Goal: Transaction & Acquisition: Purchase product/service

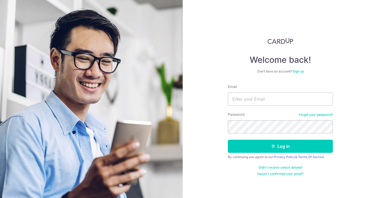
type input "[EMAIL_ADDRESS][DOMAIN_NAME]"
click at [228, 140] on button "Log in" at bounding box center [280, 146] width 105 height 13
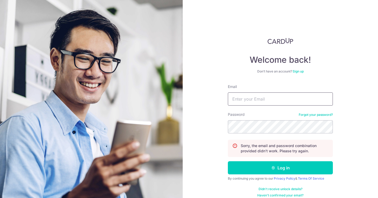
click at [276, 100] on input "Email" at bounding box center [280, 98] width 105 height 13
type input "[EMAIL_ADDRESS][DOMAIN_NAME]"
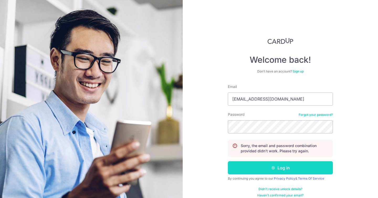
click at [278, 167] on button "Log in" at bounding box center [280, 167] width 105 height 13
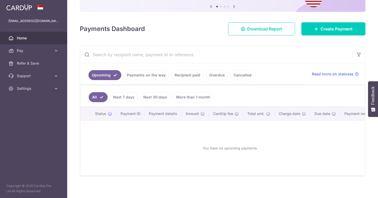
scroll to position [59, 0]
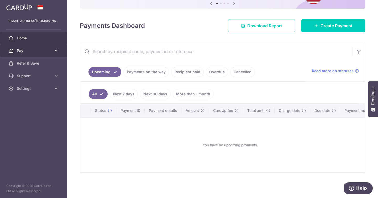
click at [55, 49] on icon at bounding box center [56, 50] width 5 height 5
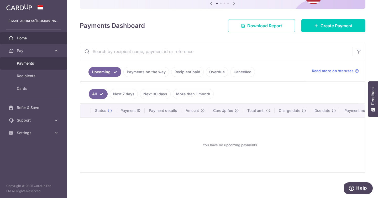
click at [26, 63] on span "Payments" at bounding box center [34, 63] width 35 height 5
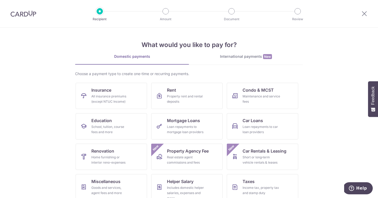
click at [23, 12] on img at bounding box center [23, 13] width 26 height 6
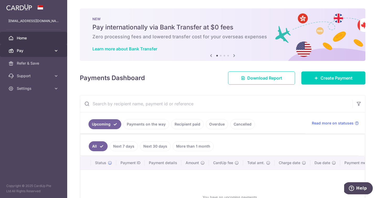
click at [56, 48] on icon at bounding box center [56, 50] width 5 height 5
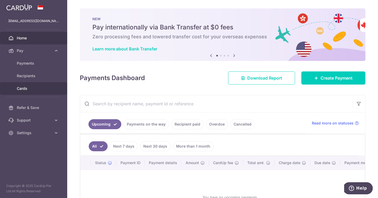
click at [28, 88] on span "Cards" at bounding box center [34, 88] width 35 height 5
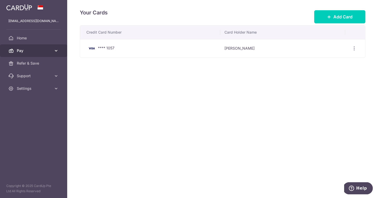
click at [56, 49] on icon at bounding box center [56, 50] width 5 height 5
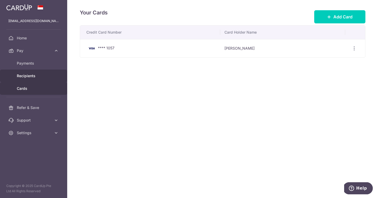
click at [34, 77] on span "Recipients" at bounding box center [34, 75] width 35 height 5
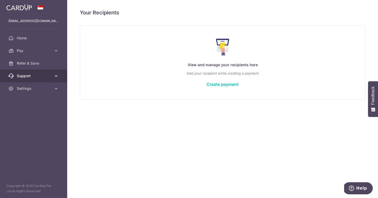
click at [55, 74] on icon at bounding box center [56, 75] width 5 height 5
click at [57, 75] on icon at bounding box center [56, 75] width 5 height 5
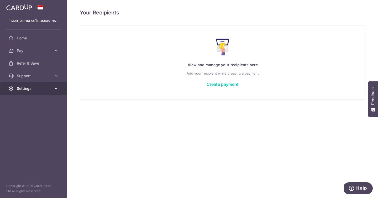
click at [54, 84] on link "Settings" at bounding box center [33, 88] width 67 height 13
click at [55, 88] on icon at bounding box center [56, 88] width 5 height 5
click at [54, 91] on icon at bounding box center [56, 88] width 5 height 5
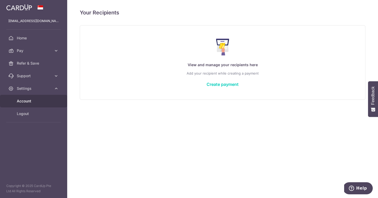
click at [28, 103] on span "Account" at bounding box center [34, 100] width 35 height 5
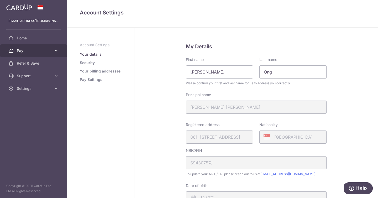
click at [54, 50] on icon at bounding box center [56, 50] width 5 height 5
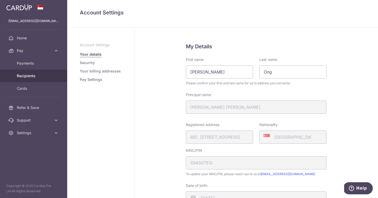
click at [35, 77] on span "Recipients" at bounding box center [34, 75] width 35 height 5
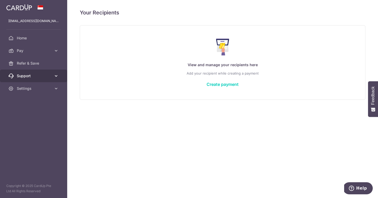
click at [57, 73] on link "Support" at bounding box center [33, 76] width 67 height 13
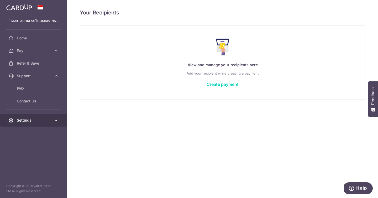
click at [58, 119] on icon at bounding box center [56, 120] width 5 height 5
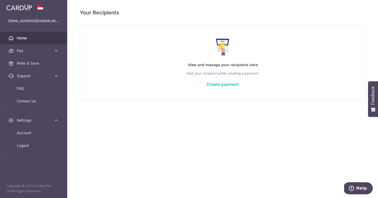
click at [23, 37] on span "Home" at bounding box center [34, 37] width 35 height 5
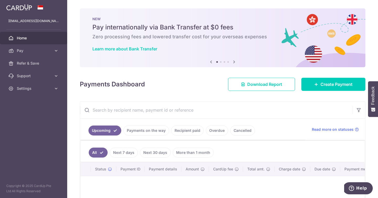
scroll to position [59, 0]
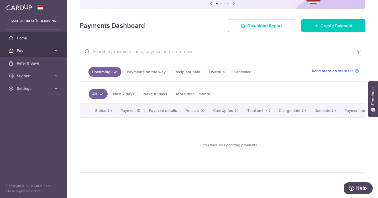
click at [55, 50] on icon at bounding box center [56, 50] width 5 height 5
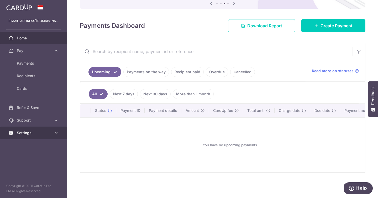
click at [54, 132] on icon at bounding box center [56, 132] width 5 height 5
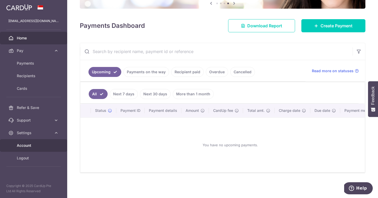
click at [46, 144] on span "Account" at bounding box center [34, 145] width 35 height 5
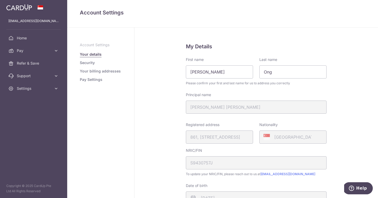
click at [92, 81] on link "Pay Settings" at bounding box center [91, 79] width 23 height 5
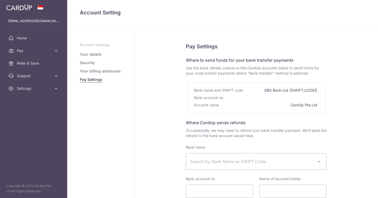
select select
click at [101, 71] on link "Your billing addresses" at bounding box center [100, 70] width 41 height 5
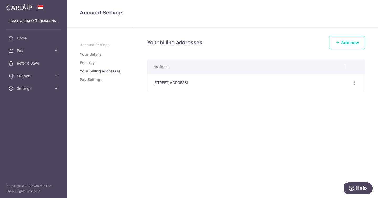
click at [91, 63] on link "Security" at bounding box center [87, 62] width 15 height 5
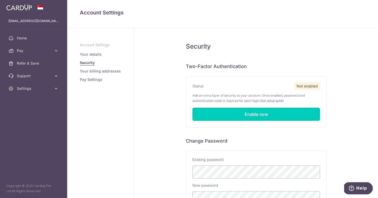
click at [91, 54] on link "Your details" at bounding box center [91, 54] width 22 height 5
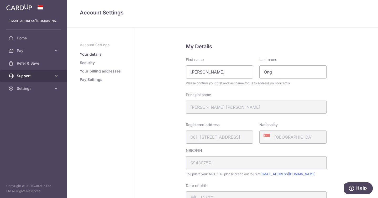
click at [55, 76] on icon at bounding box center [56, 75] width 5 height 5
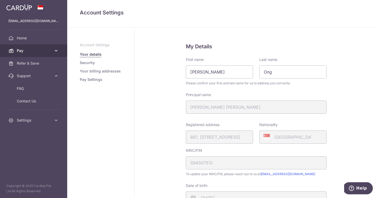
click at [56, 49] on icon at bounding box center [56, 50] width 5 height 5
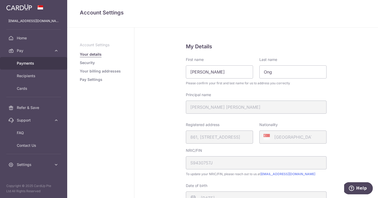
click at [23, 63] on span "Payments" at bounding box center [34, 63] width 35 height 5
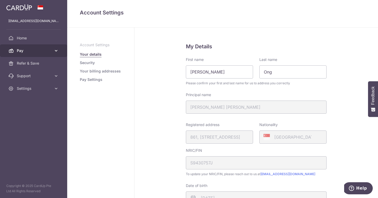
click at [57, 51] on icon at bounding box center [56, 50] width 5 height 5
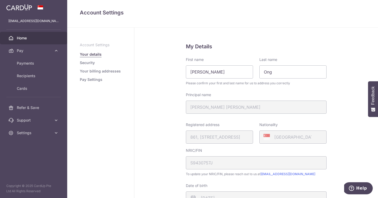
click at [29, 36] on span "Home" at bounding box center [34, 37] width 35 height 5
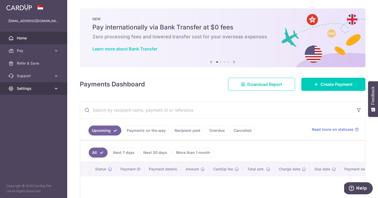
click at [54, 87] on icon at bounding box center [56, 88] width 5 height 5
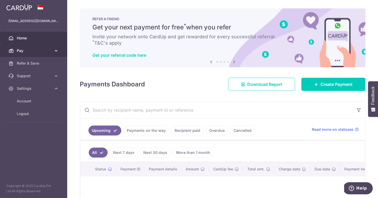
click at [55, 50] on icon at bounding box center [56, 50] width 5 height 5
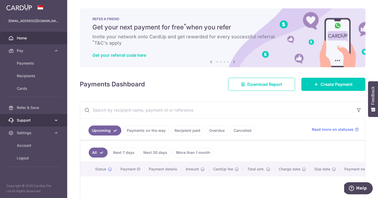
click at [56, 119] on icon at bounding box center [56, 120] width 5 height 5
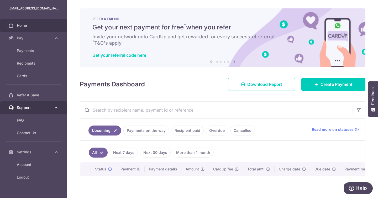
scroll to position [13, 0]
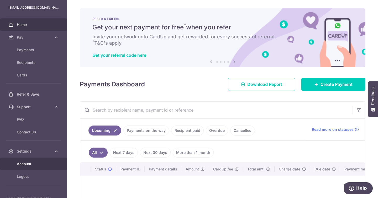
click at [38, 165] on span "Account" at bounding box center [34, 163] width 35 height 5
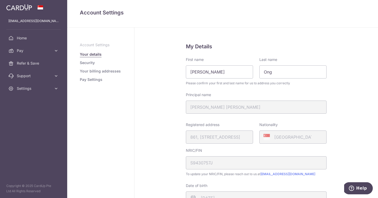
click at [90, 62] on link "Security" at bounding box center [87, 62] width 15 height 5
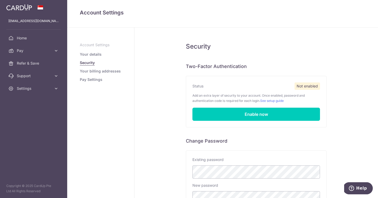
click at [91, 71] on link "Your billing addresses" at bounding box center [100, 70] width 41 height 5
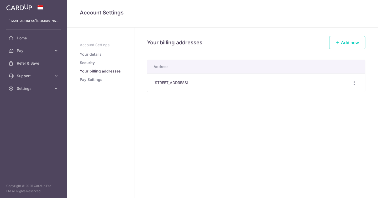
click at [91, 81] on link "Pay Settings" at bounding box center [91, 79] width 23 height 5
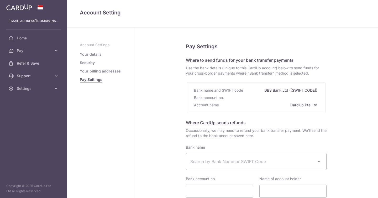
select select
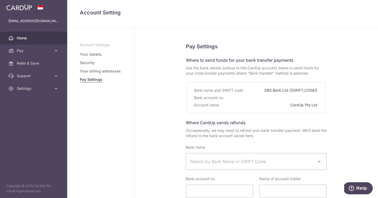
click at [26, 37] on span "Home" at bounding box center [34, 37] width 35 height 5
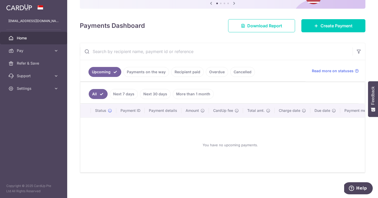
click at [188, 75] on link "Recipient paid" at bounding box center [187, 72] width 33 height 10
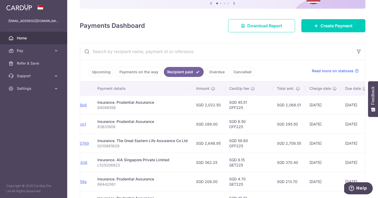
scroll to position [0, 123]
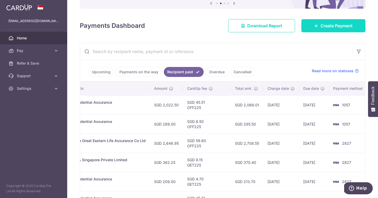
click at [329, 25] on span "Create Payment" at bounding box center [336, 26] width 32 height 6
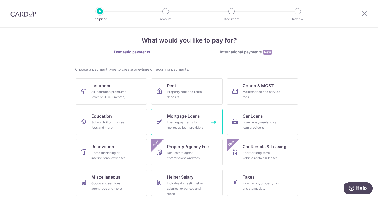
scroll to position [5, 0]
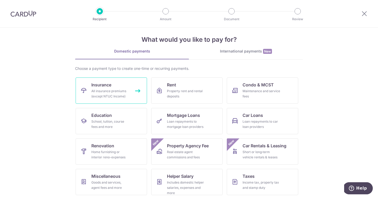
click at [124, 92] on div "All insurance premiums (except NTUC Income)" at bounding box center [110, 93] width 38 height 10
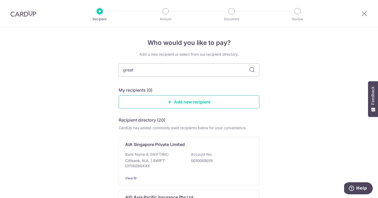
type input "great eastern"
click at [252, 71] on icon at bounding box center [252, 70] width 6 height 6
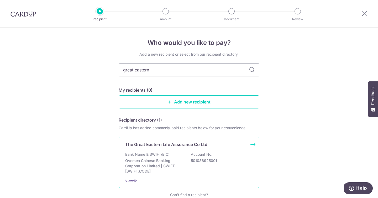
click at [198, 154] on p "Account No:" at bounding box center [202, 154] width 22 height 5
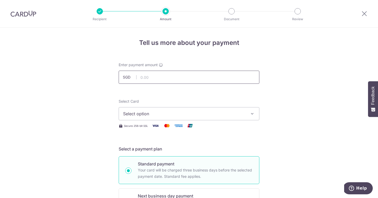
click at [220, 80] on input "text" at bounding box center [189, 77] width 141 height 13
type input "1,933.55"
click at [193, 113] on span "Select option" at bounding box center [184, 113] width 122 height 6
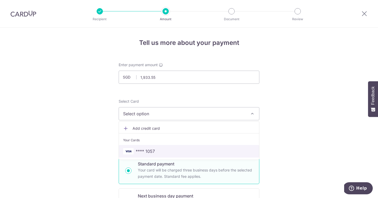
click at [180, 148] on span "**** 1057" at bounding box center [189, 151] width 132 height 6
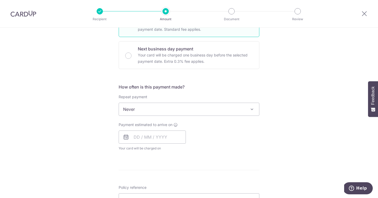
scroll to position [165, 0]
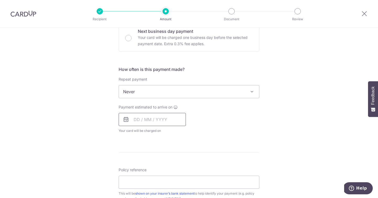
click at [137, 119] on input "text" at bounding box center [152, 119] width 67 height 13
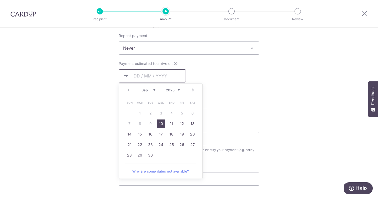
scroll to position [216, 0]
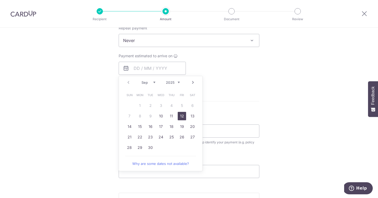
click at [183, 117] on link "12" at bounding box center [182, 116] width 8 height 8
type input "[DATE]"
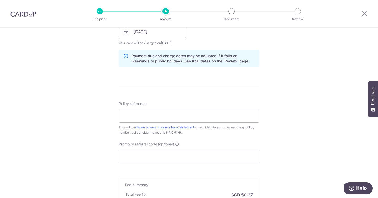
scroll to position [253, 0]
click at [173, 31] on input "[DATE]" at bounding box center [152, 31] width 67 height 13
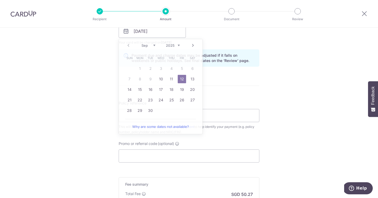
click at [289, 116] on div "Tell us more about your payment Enter payment amount SGD 1,933.55 1933.55 Selec…" at bounding box center [189, 23] width 378 height 496
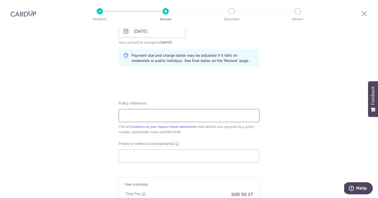
click at [187, 113] on input "Policy reference" at bounding box center [189, 115] width 141 height 13
type input "0210084962"
click at [174, 154] on input "Promo or referral code (optional)" at bounding box center [189, 155] width 141 height 13
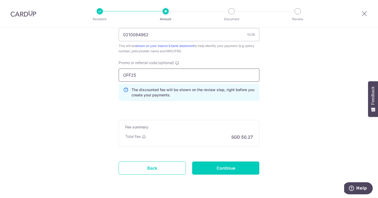
scroll to position [350, 0]
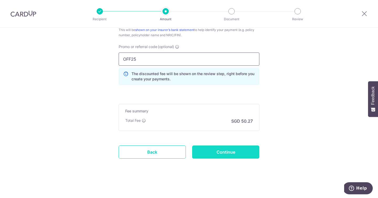
type input "OFF25"
click at [225, 152] on input "Continue" at bounding box center [225, 151] width 67 height 13
type input "Create Schedule"
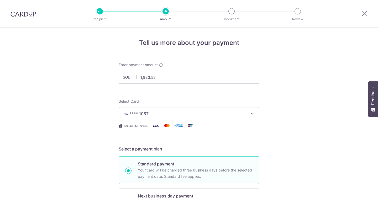
scroll to position [357, 0]
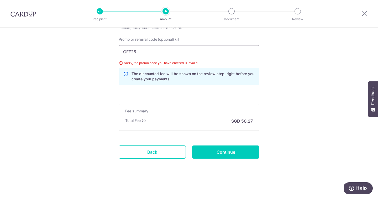
click at [151, 50] on input "OFF25" at bounding box center [189, 51] width 141 height 13
drag, startPoint x: 145, startPoint y: 53, endPoint x: 139, endPoint y: 53, distance: 5.8
click at [139, 53] on input "OFF25" at bounding box center [189, 51] width 141 height 13
paste input "ff2"
drag, startPoint x: 139, startPoint y: 53, endPoint x: 109, endPoint y: 50, distance: 30.3
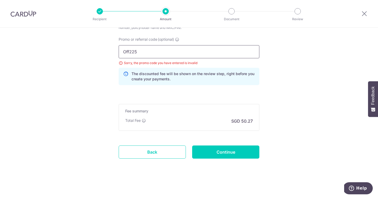
type input "Off225"
click at [221, 153] on input "Continue" at bounding box center [225, 151] width 67 height 13
type input "Update Schedule"
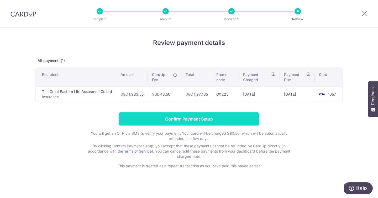
click at [234, 117] on input "Confirm Payment Setup" at bounding box center [189, 118] width 141 height 13
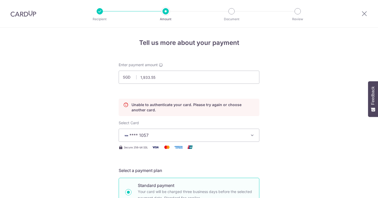
scroll to position [71, 0]
